Goal: Information Seeking & Learning: Learn about a topic

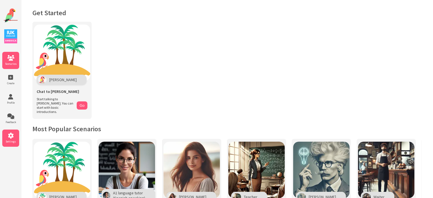
click at [11, 142] on span "Settings" at bounding box center [10, 142] width 17 height 4
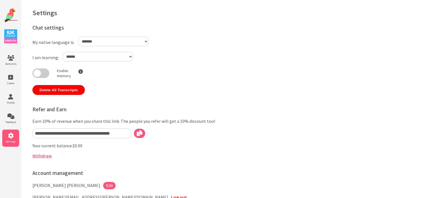
select select "**"
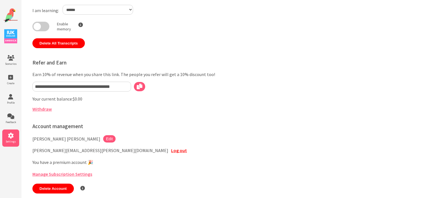
scroll to position [56, 0]
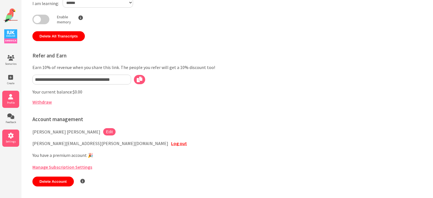
click at [12, 99] on icon at bounding box center [10, 97] width 17 height 6
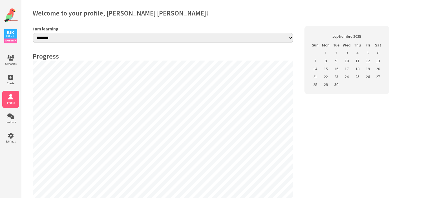
select select "**"
click at [8, 61] on li "Scenarios" at bounding box center [10, 60] width 17 height 17
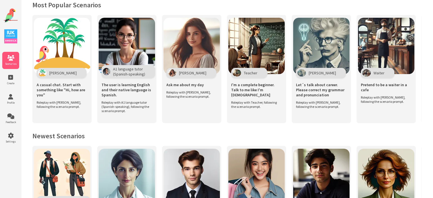
scroll to position [123, 0]
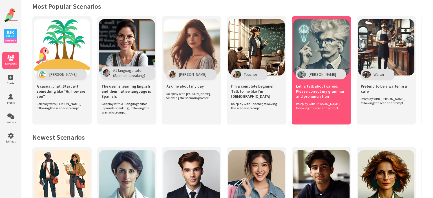
click at [325, 84] on span "Let´s talk about career. Please correct my grammar and pronunciation" at bounding box center [321, 91] width 51 height 15
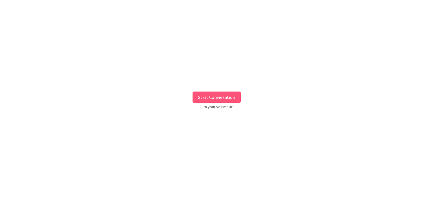
click at [221, 99] on button "Start Conversation" at bounding box center [217, 97] width 48 height 11
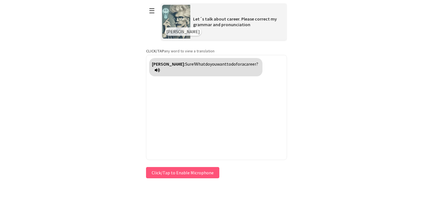
click at [244, 64] on span "career?" at bounding box center [251, 64] width 14 height 6
click at [236, 64] on span "for" at bounding box center [239, 64] width 6 height 6
drag, startPoint x: 172, startPoint y: 63, endPoint x: 209, endPoint y: 83, distance: 41.9
click at [209, 83] on div "[PERSON_NAME]: Sure! What do you want to do para a ¿carrera profesional?" at bounding box center [216, 107] width 141 height 105
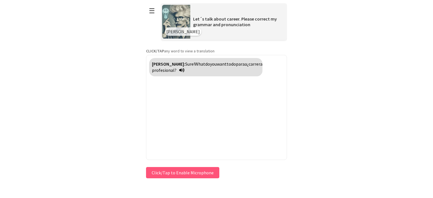
click at [167, 64] on strong "[PERSON_NAME]:" at bounding box center [168, 64] width 33 height 6
click at [185, 64] on span "Sure!" at bounding box center [190, 64] width 10 height 6
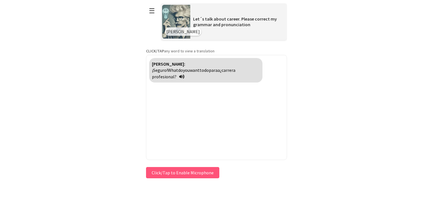
click at [168, 67] on span "¡Seguro!" at bounding box center [160, 70] width 16 height 6
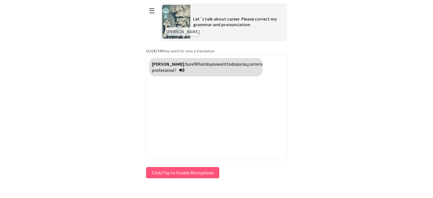
click at [231, 65] on span "do" at bounding box center [233, 64] width 5 height 6
click at [173, 30] on span "[PERSON_NAME]" at bounding box center [183, 32] width 34 height 6
click at [153, 7] on button "☰" at bounding box center [152, 11] width 12 height 14
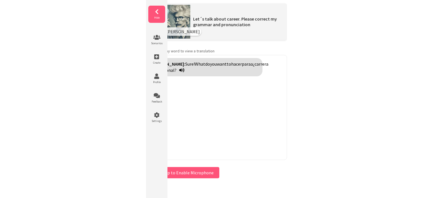
click at [157, 12] on icon at bounding box center [156, 12] width 17 height 6
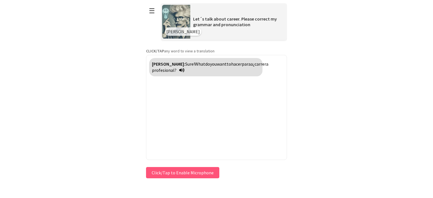
click at [192, 19] on div "Let´s talk about career. Please correct my grammar and pronunciation" at bounding box center [237, 21] width 95 height 17
click at [177, 30] on span "[PERSON_NAME]" at bounding box center [183, 32] width 34 height 6
click at [433, 57] on html "**********" at bounding box center [216, 99] width 433 height 198
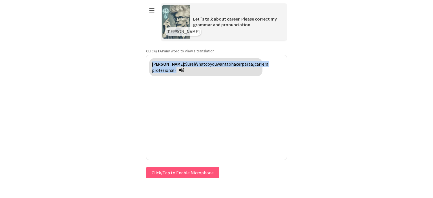
click at [433, 57] on html "**********" at bounding box center [216, 99] width 433 height 198
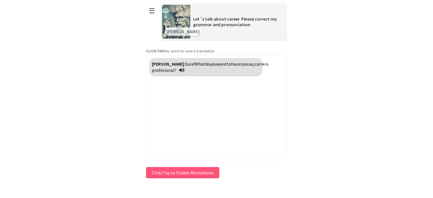
click at [197, 124] on div "[PERSON_NAME]: Sure! What do you want to hacer para a ¿carrera profesional?" at bounding box center [216, 107] width 141 height 105
click at [280, 158] on div "[PERSON_NAME]: Sure! What do you want to hacer para a ¿carrera profesional?" at bounding box center [216, 107] width 141 height 105
